Goal: Information Seeking & Learning: Check status

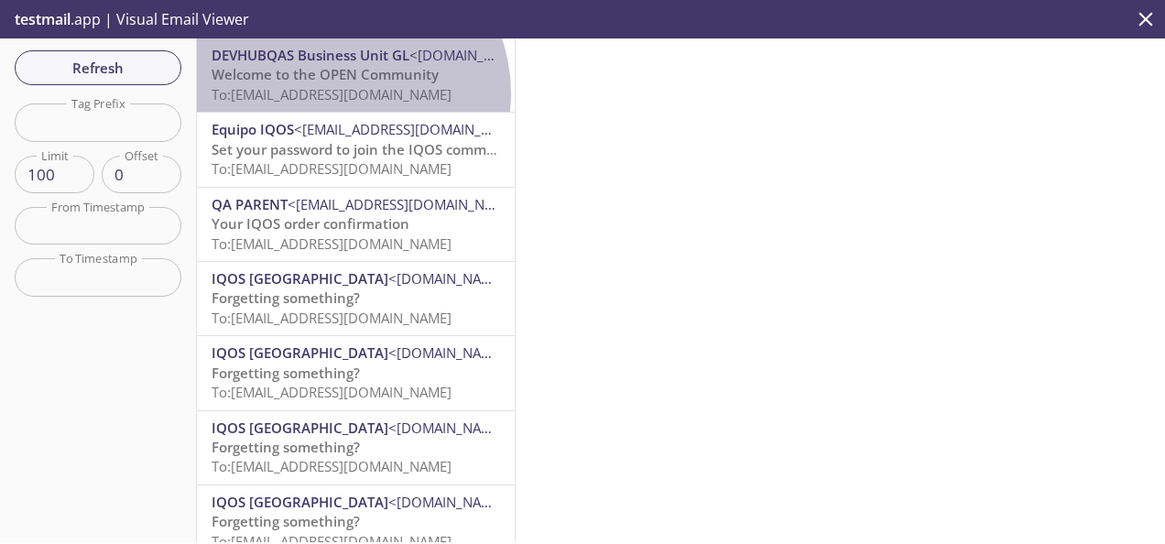
click at [341, 93] on span "To: [EMAIL_ADDRESS][DOMAIN_NAME]" at bounding box center [332, 94] width 240 height 18
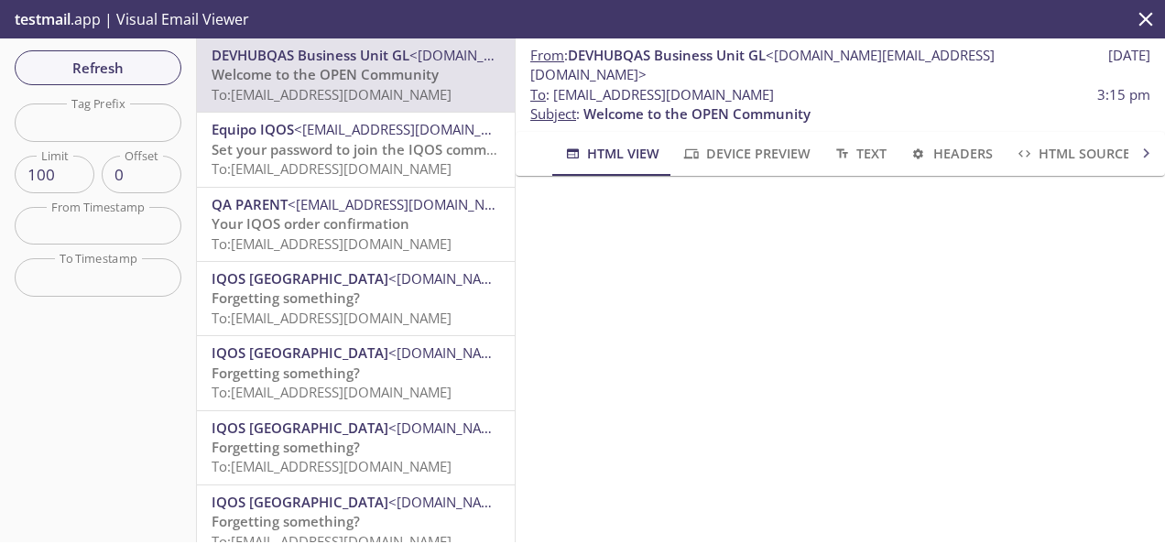
scroll to position [183, 0]
click at [354, 161] on span "To: [EMAIL_ADDRESS][DOMAIN_NAME]" at bounding box center [332, 168] width 240 height 18
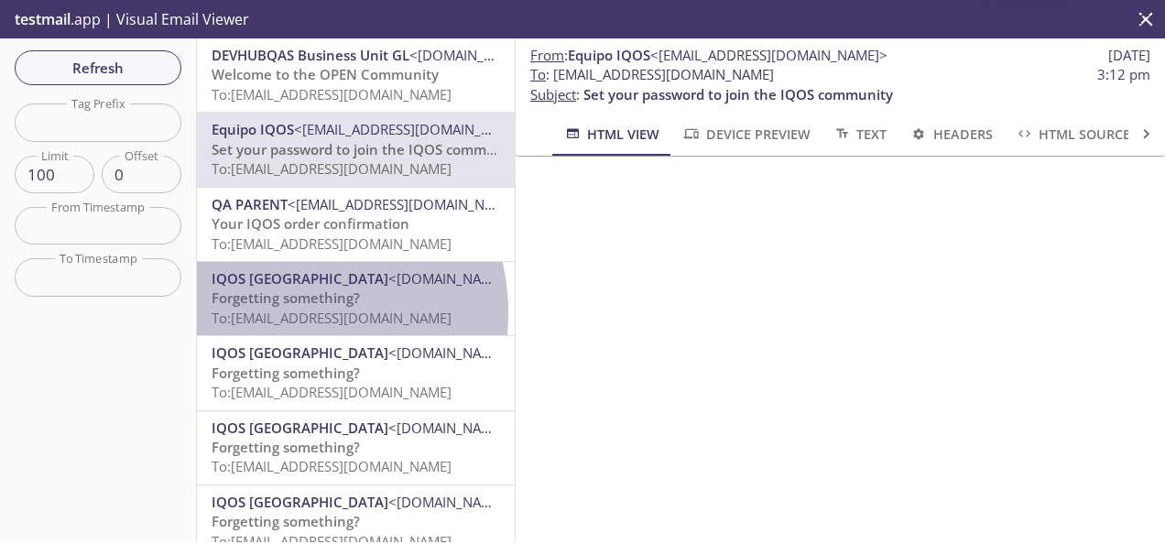
click at [281, 313] on span "To: ws5c5.1759738383558@inbox.testmail.app" at bounding box center [332, 318] width 240 height 18
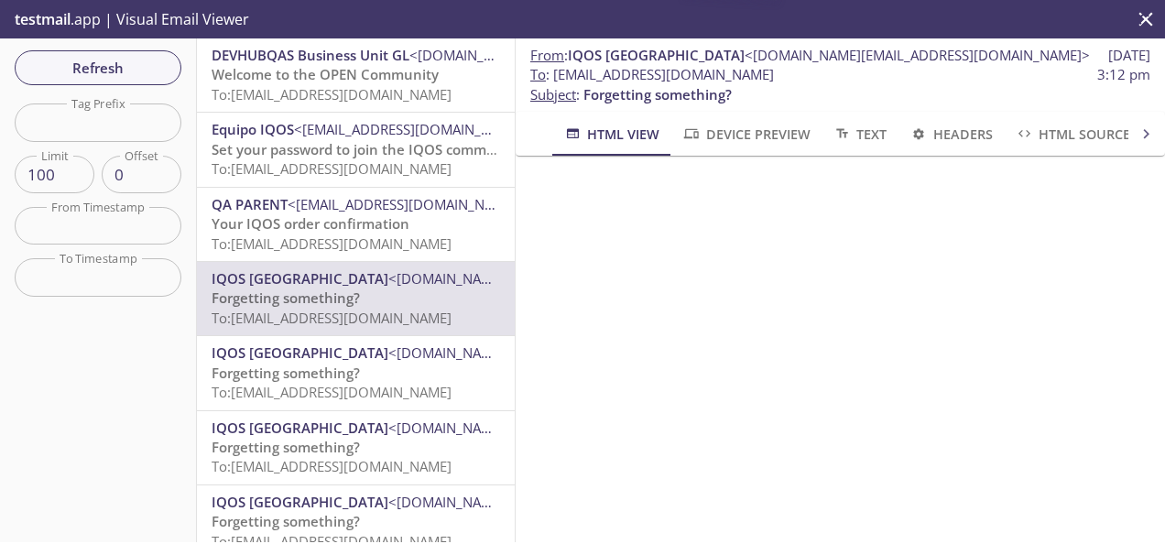
click at [99, 120] on input "text" at bounding box center [98, 122] width 167 height 38
paste input "0039m000014zpcjqau@mobileuser.pmi.com"
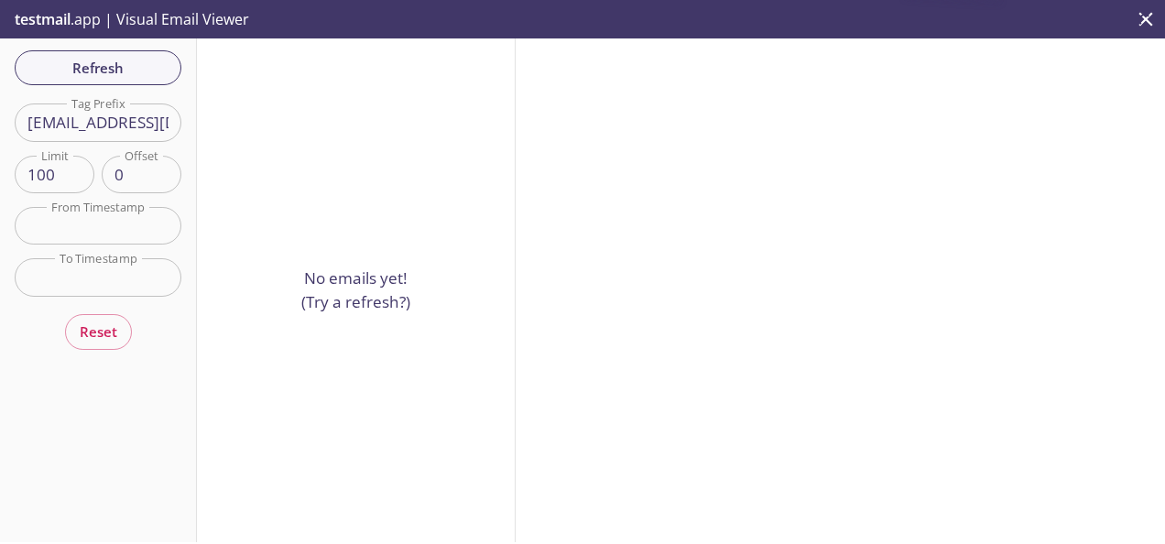
click at [102, 125] on input "0039m000014zpcjqau@mobileuser.pmi.com" at bounding box center [98, 122] width 167 height 38
drag, startPoint x: 104, startPoint y: 125, endPoint x: 212, endPoint y: 136, distance: 108.7
click at [212, 136] on div "Refresh Filters Tag Prefix 0039m000014zpcjqau@mobileuser.pmi.com Tag Prefix Lim…" at bounding box center [582, 290] width 1165 height 504
click at [115, 121] on input "0039m000014zpcjqau@mobileuser.pmi.com" at bounding box center [98, 122] width 167 height 38
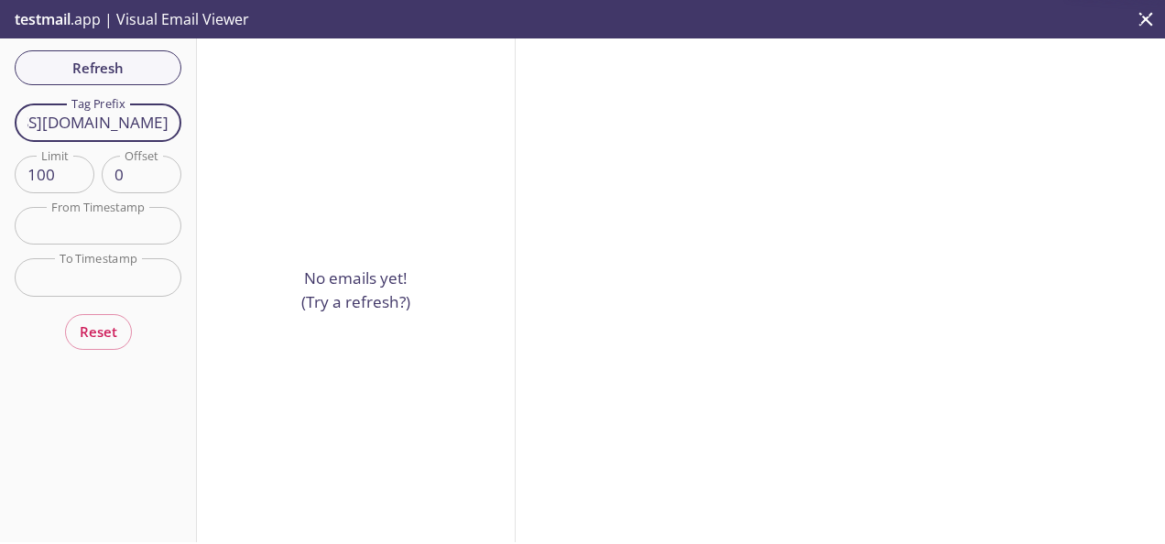
drag, startPoint x: 99, startPoint y: 123, endPoint x: 299, endPoint y: 141, distance: 201.4
click at [293, 136] on div "Refresh Filters Tag Prefix 0039m000014zpcjqau@mobileuser.pmi.com Tag Prefix Lim…" at bounding box center [582, 290] width 1165 height 504
type input "0039m000014zpcjqa"
click at [114, 125] on input "0039m000014zpcjqa" at bounding box center [98, 122] width 167 height 38
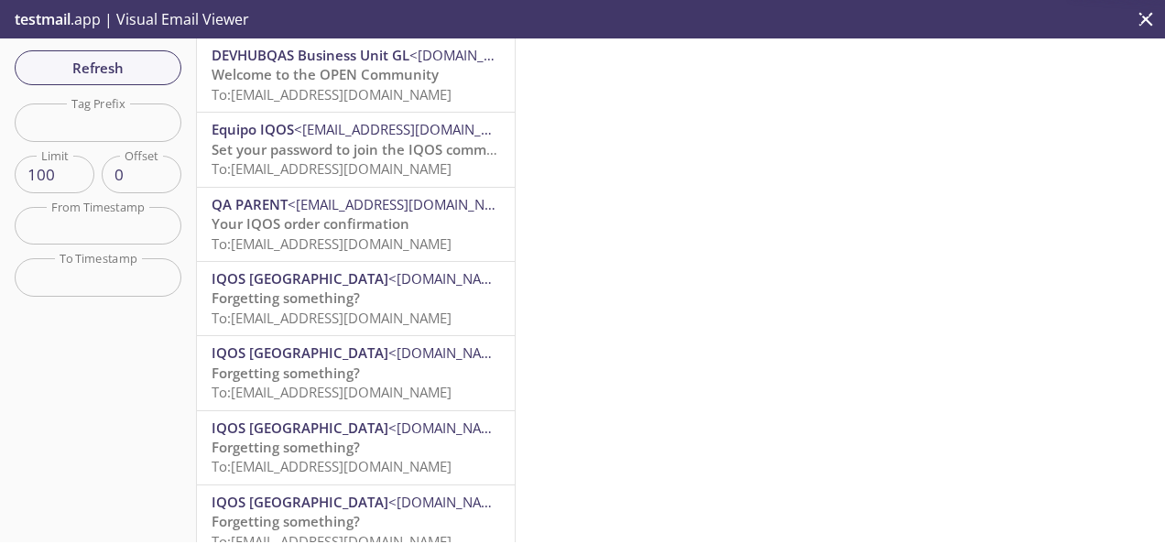
click at [349, 91] on span "To: ws5c5.1759743917549@inbox.testmail.app" at bounding box center [332, 94] width 240 height 18
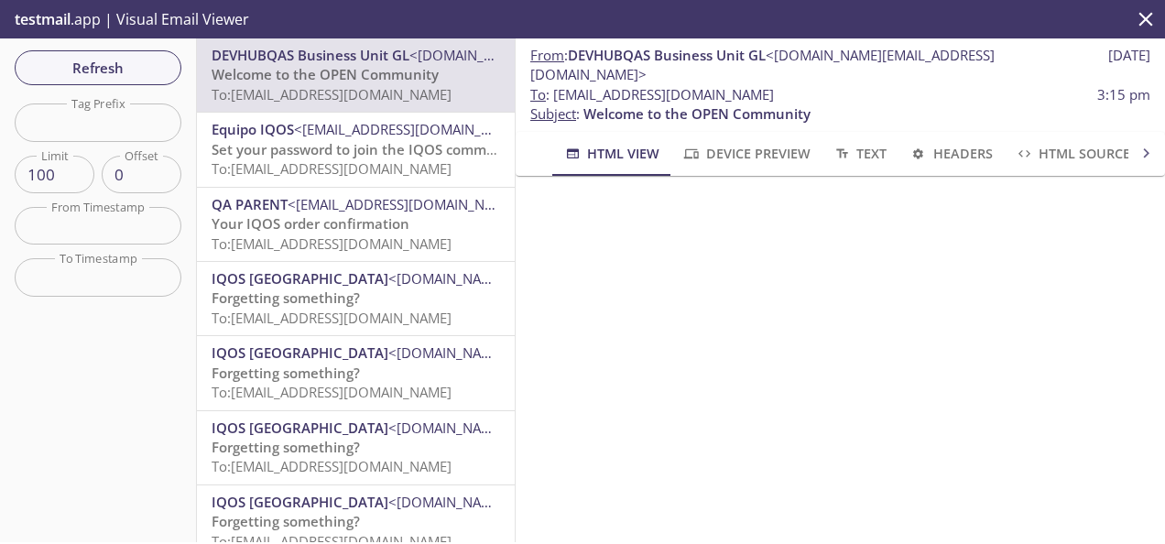
click at [372, 160] on span "To: [EMAIL_ADDRESS][DOMAIN_NAME]" at bounding box center [332, 168] width 240 height 18
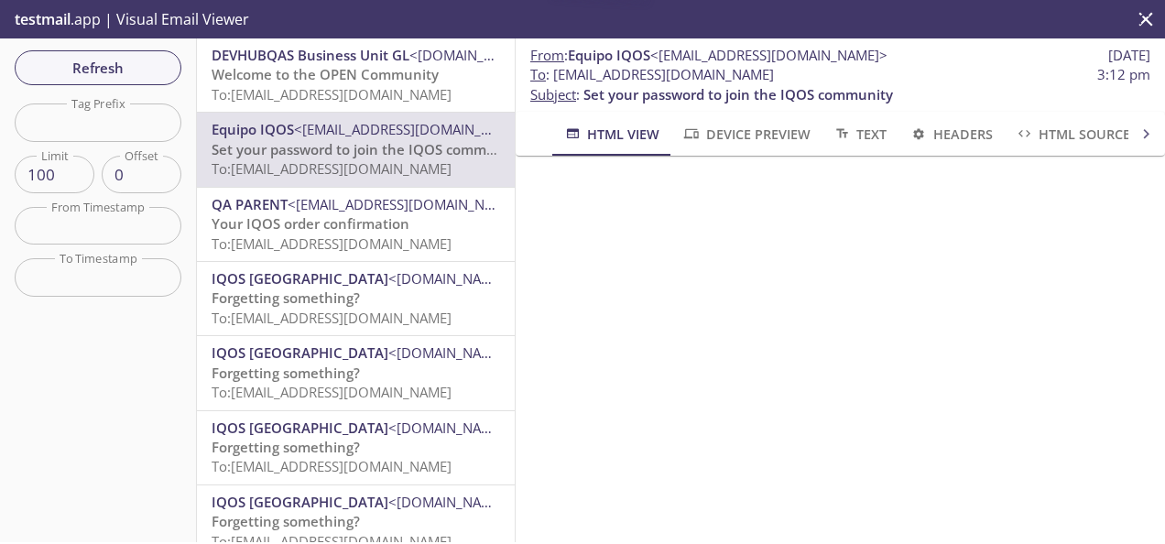
click at [407, 87] on span "To: [EMAIL_ADDRESS][DOMAIN_NAME]" at bounding box center [332, 94] width 240 height 18
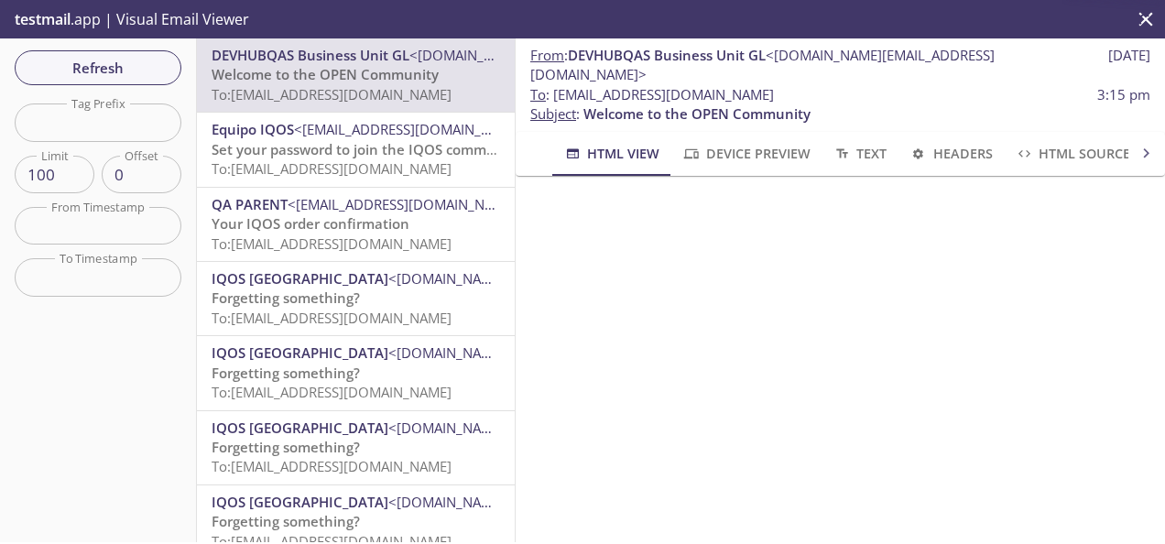
click at [355, 157] on span "Set your password to join the IQOS community" at bounding box center [366, 149] width 309 height 18
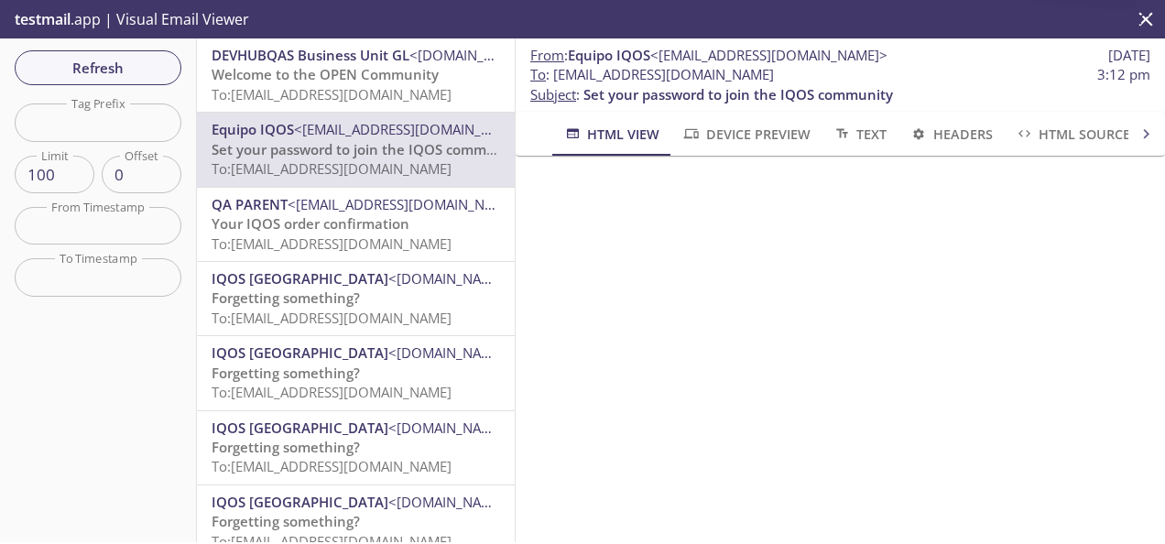
click at [329, 209] on span "<[EMAIL_ADDRESS][DOMAIN_NAME]>" at bounding box center [406, 204] width 237 height 18
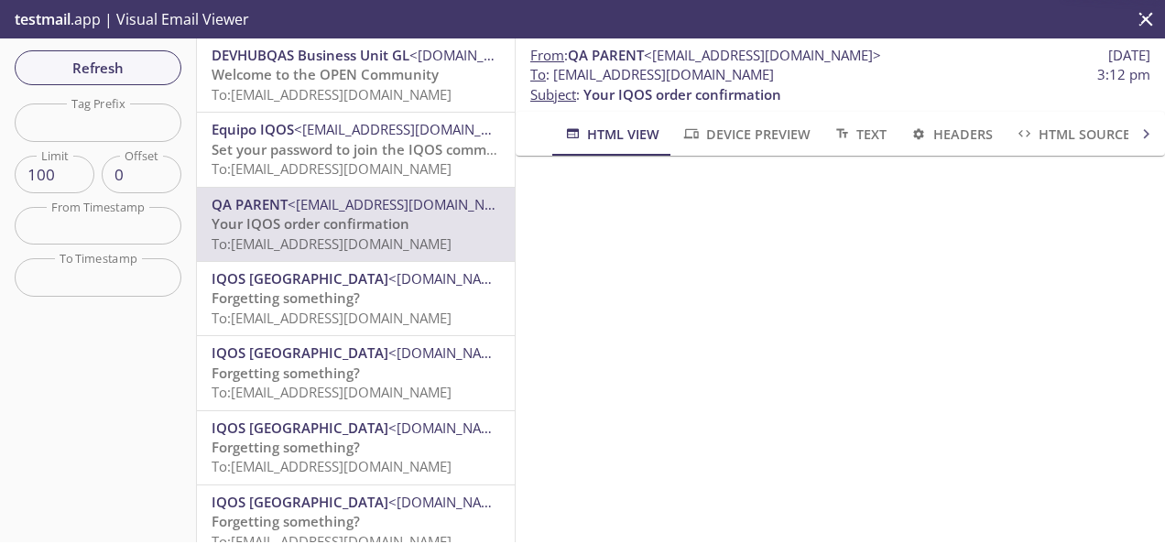
click at [355, 313] on span "To: ws5c5.1759738383558@inbox.testmail.app" at bounding box center [332, 318] width 240 height 18
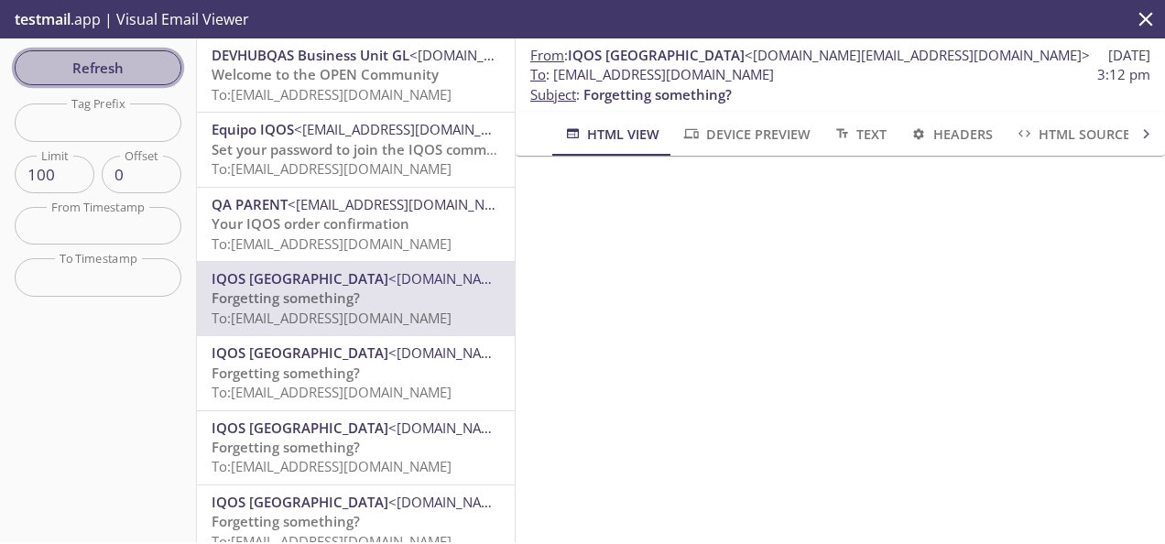
click at [103, 77] on span "Refresh" at bounding box center [97, 68] width 137 height 24
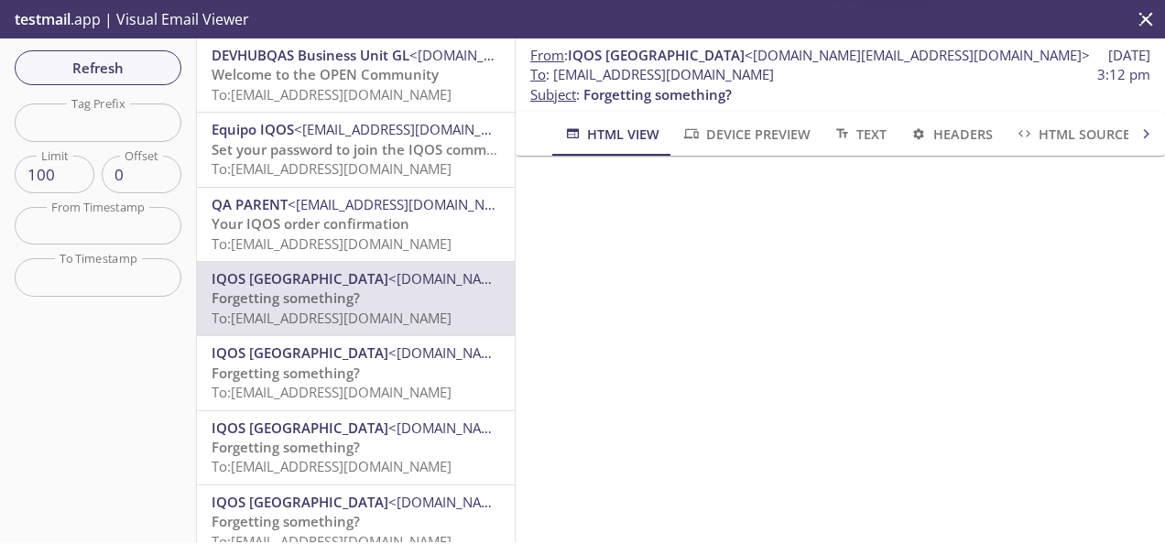
click at [306, 81] on span "Welcome to the OPEN Community" at bounding box center [325, 74] width 227 height 18
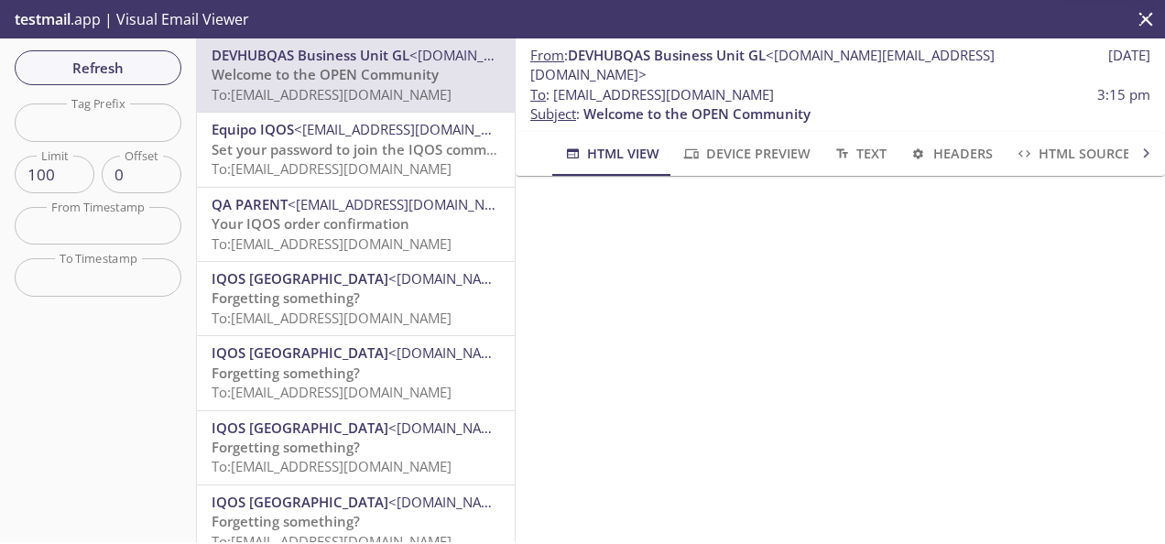
click at [407, 168] on span "To: [EMAIL_ADDRESS][DOMAIN_NAME]" at bounding box center [332, 168] width 240 height 18
